Goal: Transaction & Acquisition: Purchase product/service

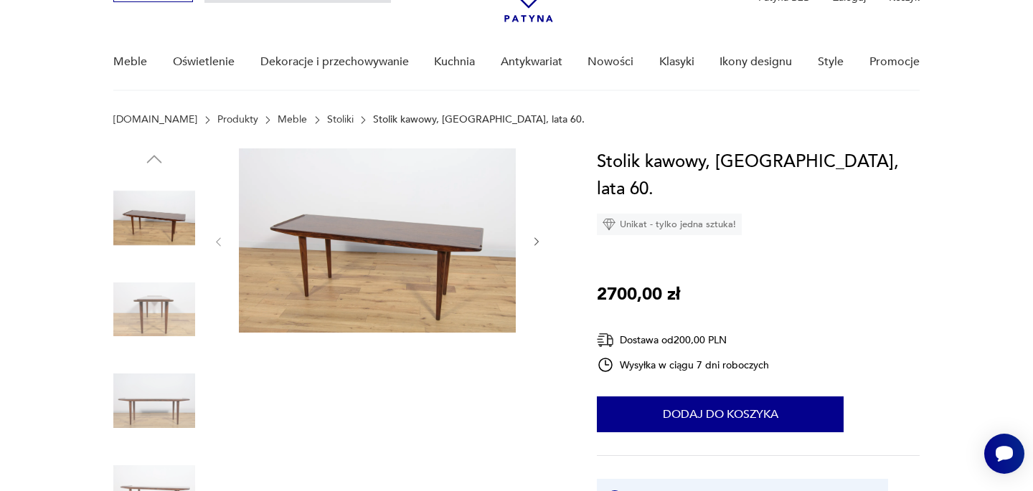
scroll to position [103, 0]
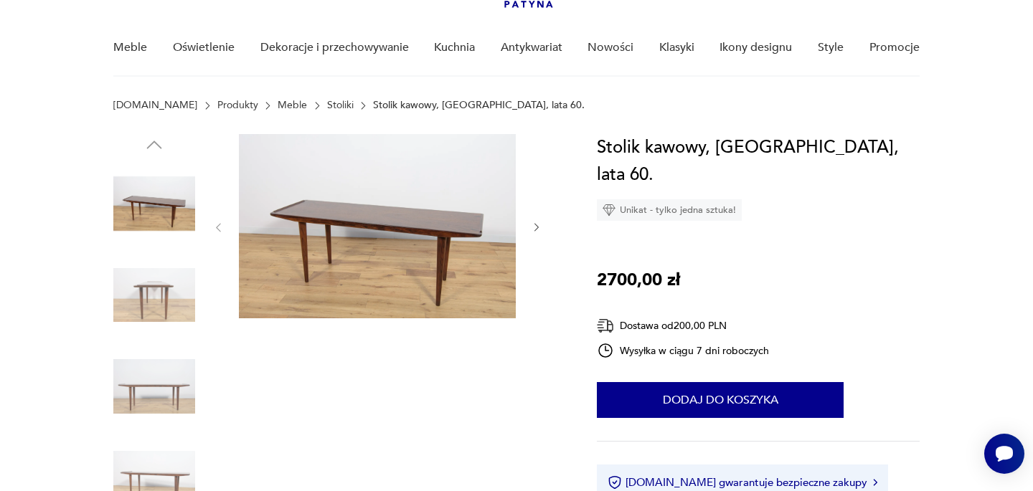
click at [174, 288] on img at bounding box center [154, 296] width 82 height 82
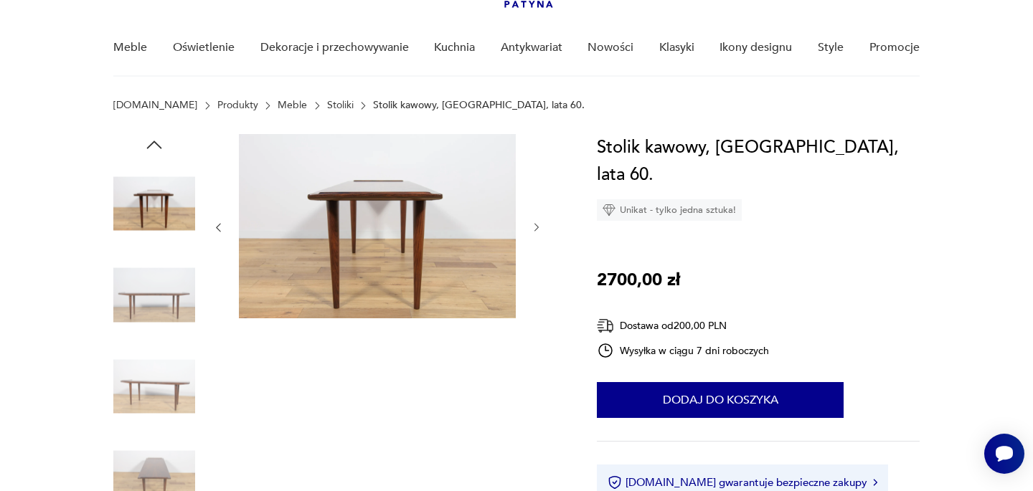
click at [166, 321] on img at bounding box center [154, 296] width 82 height 82
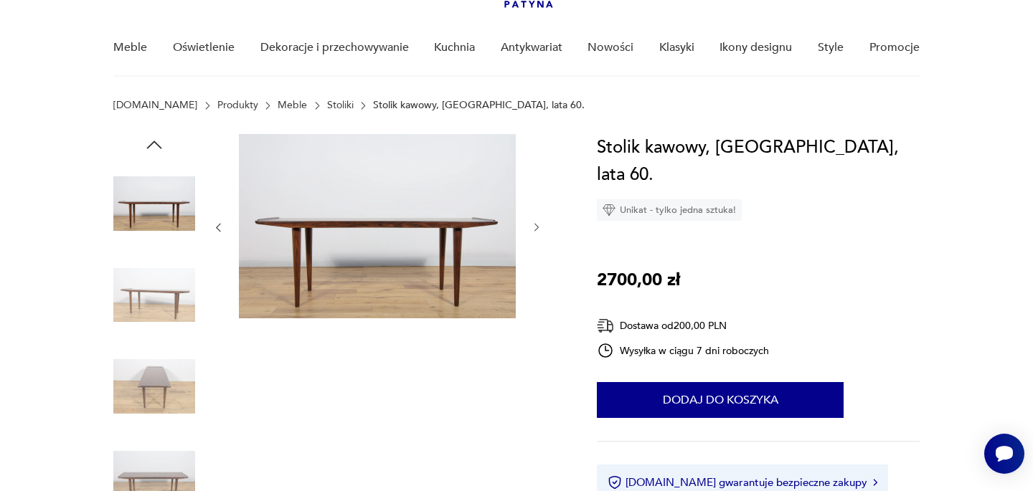
click at [166, 359] on img at bounding box center [154, 387] width 82 height 82
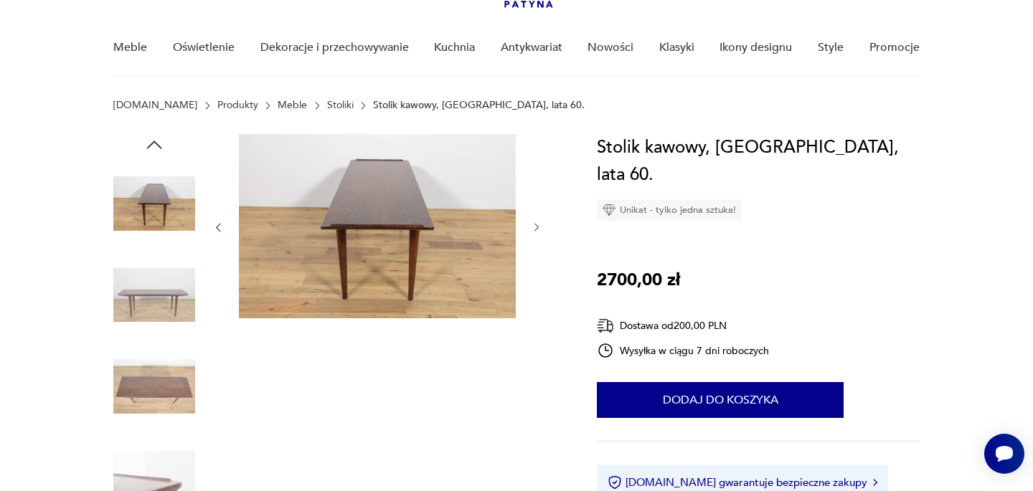
click at [159, 379] on img at bounding box center [154, 387] width 82 height 82
